Goal: Task Accomplishment & Management: Manage account settings

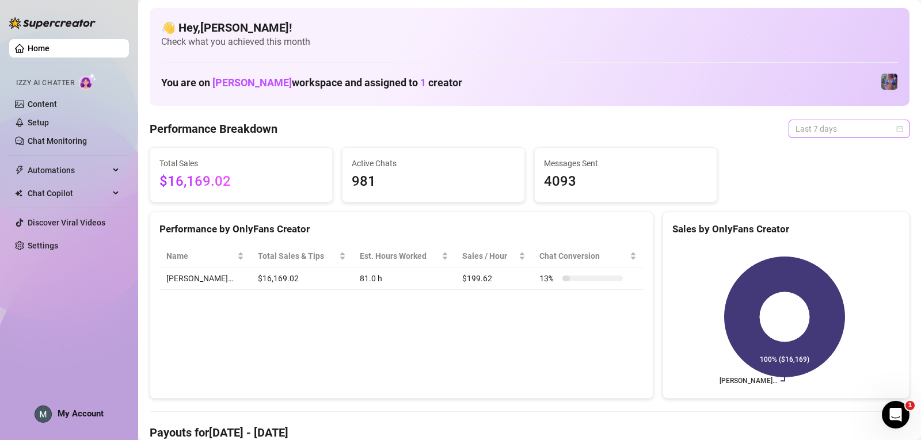
click at [287, 136] on span "Last 7 days" at bounding box center [849, 128] width 107 height 17
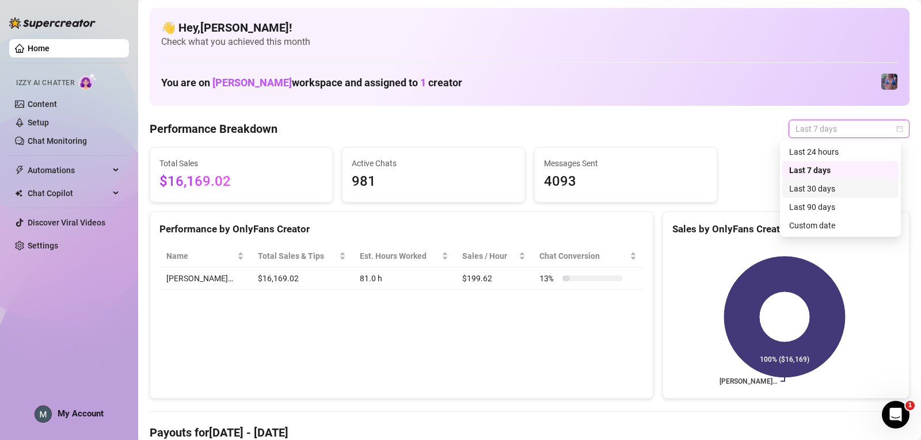
click at [287, 198] on div "Last 30 days" at bounding box center [841, 189] width 116 height 18
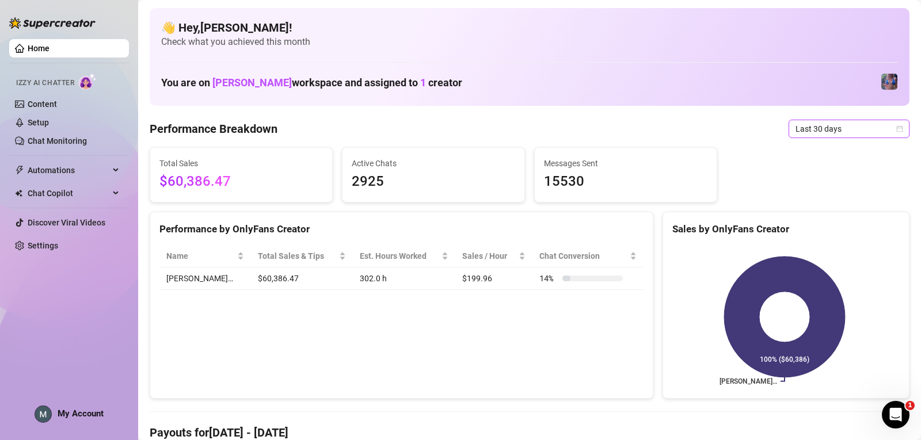
click at [287, 130] on span "Last 30 days" at bounding box center [849, 128] width 107 height 17
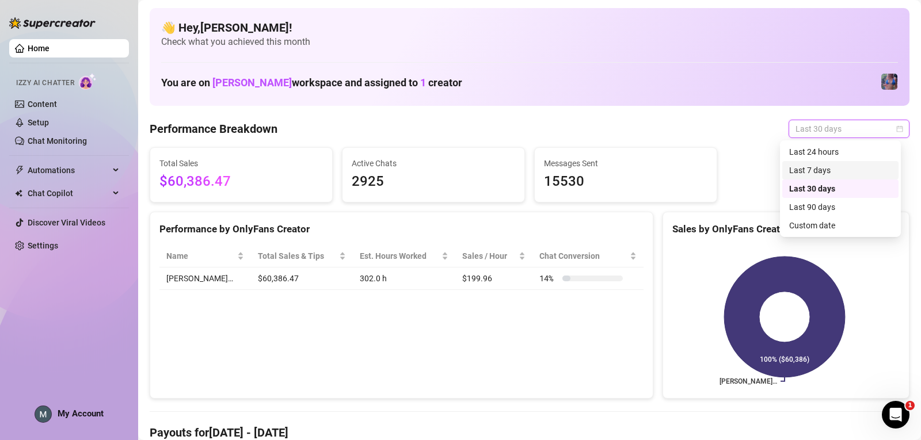
click at [287, 170] on div "Last 7 days" at bounding box center [840, 170] width 102 height 13
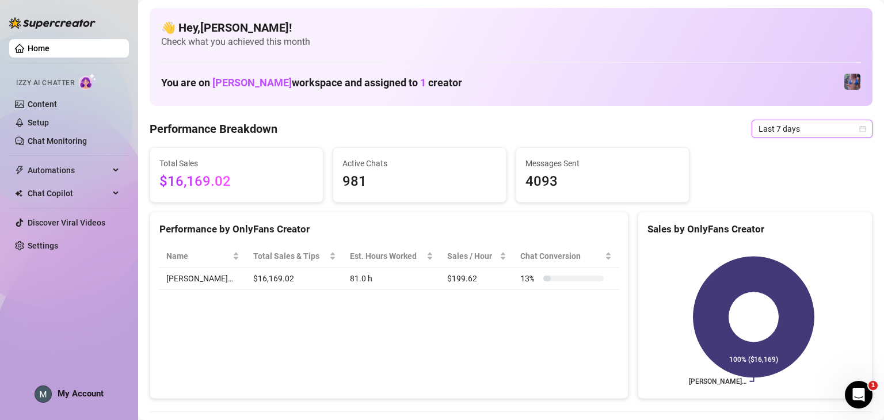
click at [287, 36] on span "Check what you achieved this month" at bounding box center [511, 42] width 700 height 13
click at [287, 351] on div "Performance by OnlyFans Creator Name Total Sales & Tips Est. Hours Worked Sales…" at bounding box center [389, 306] width 479 height 188
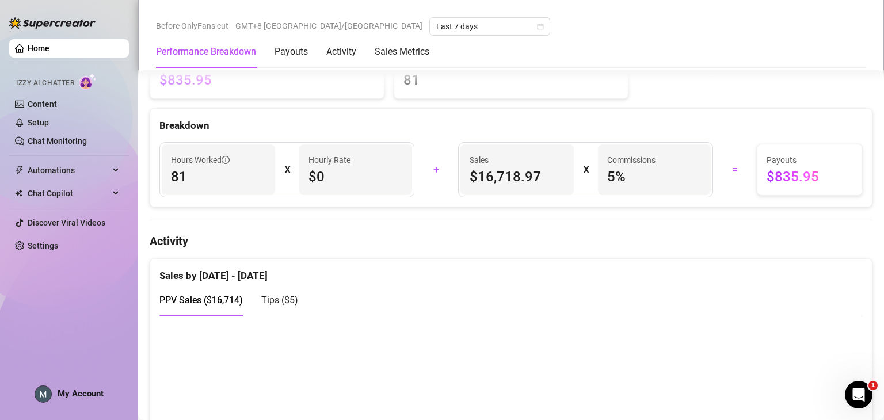
scroll to position [461, 0]
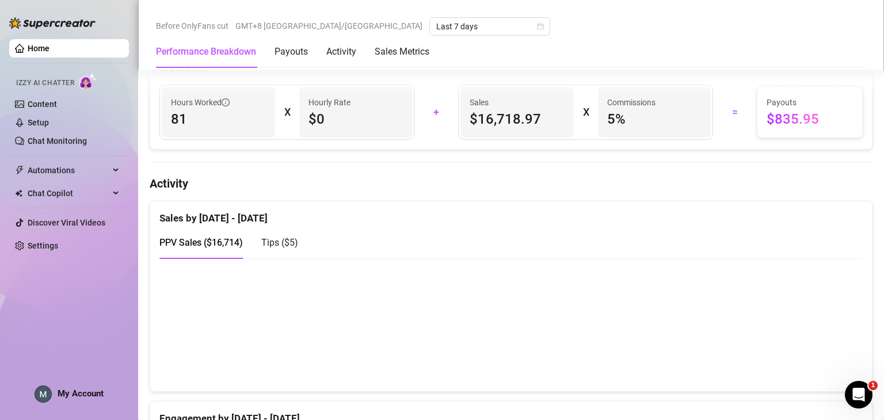
click at [696, 239] on div "PPV Sales ( $16,714 ) Tips ( $5 )" at bounding box center [511, 242] width 704 height 33
click at [59, 389] on span "My Account" at bounding box center [81, 394] width 46 height 10
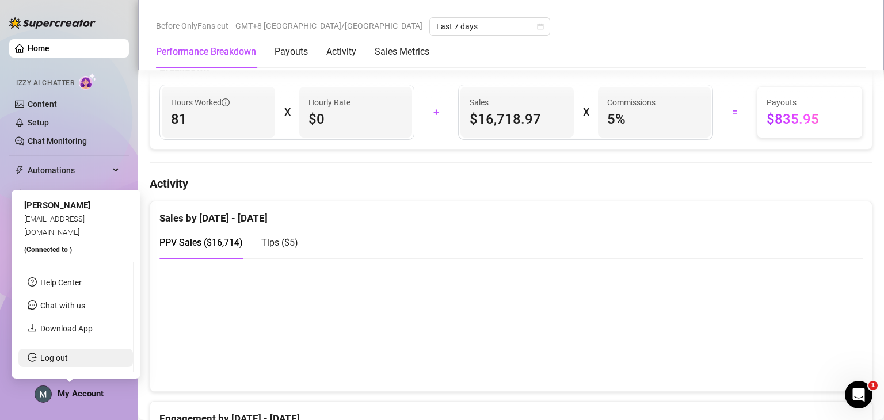
click at [68, 360] on link "Log out" at bounding box center [54, 358] width 28 height 9
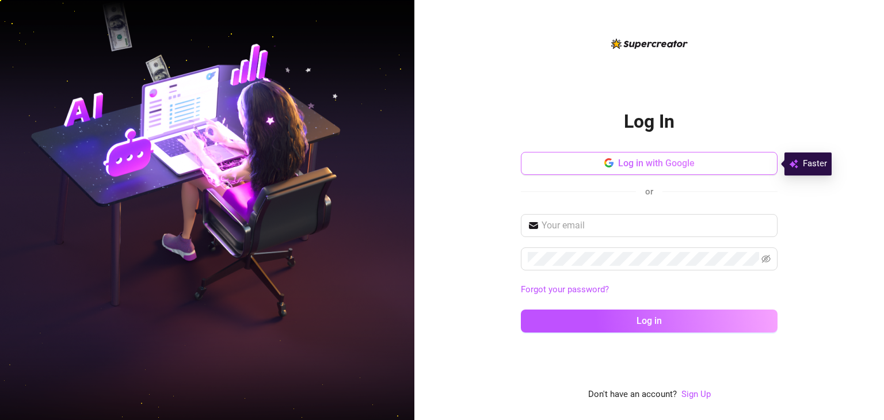
click at [624, 166] on span "Log in with Google" at bounding box center [656, 163] width 77 height 11
